Goal: Check status

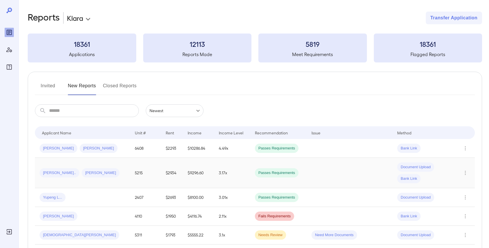
click at [55, 170] on span "[PERSON_NAME].." at bounding box center [60, 172] width 40 height 5
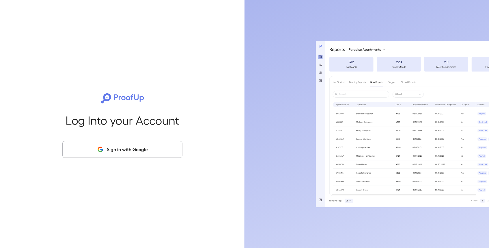
click at [115, 152] on button "Sign in with Google" at bounding box center [122, 149] width 120 height 17
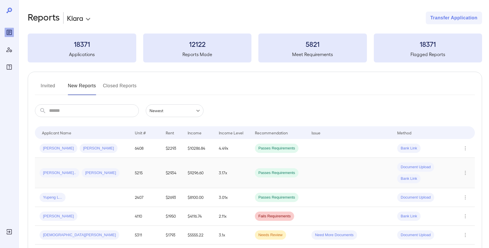
click at [61, 176] on div "[PERSON_NAME].." at bounding box center [60, 172] width 40 height 9
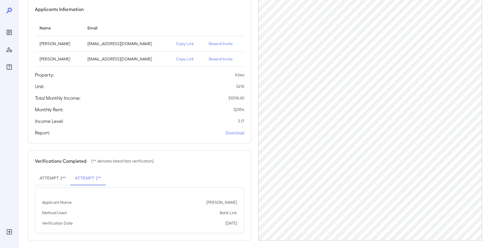
scroll to position [57, 0]
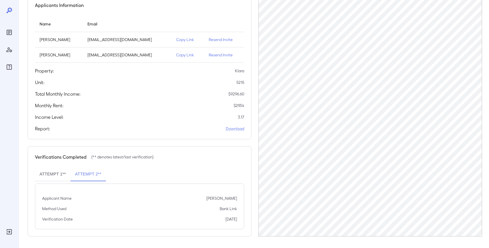
drag, startPoint x: 305, startPoint y: 242, endPoint x: 381, endPoint y: 243, distance: 75.7
click at [402, 241] on div "Back to reports Link to Resman Application Application # RPOR321521520250922 Re…" at bounding box center [253, 95] width 471 height 305
drag, startPoint x: 400, startPoint y: 240, endPoint x: 423, endPoint y: 237, distance: 22.7
click at [423, 238] on div "Back to reports Link to Resman Application Application # RPOR321521520250922 Re…" at bounding box center [253, 95] width 471 height 305
